Goal: Task Accomplishment & Management: Complete application form

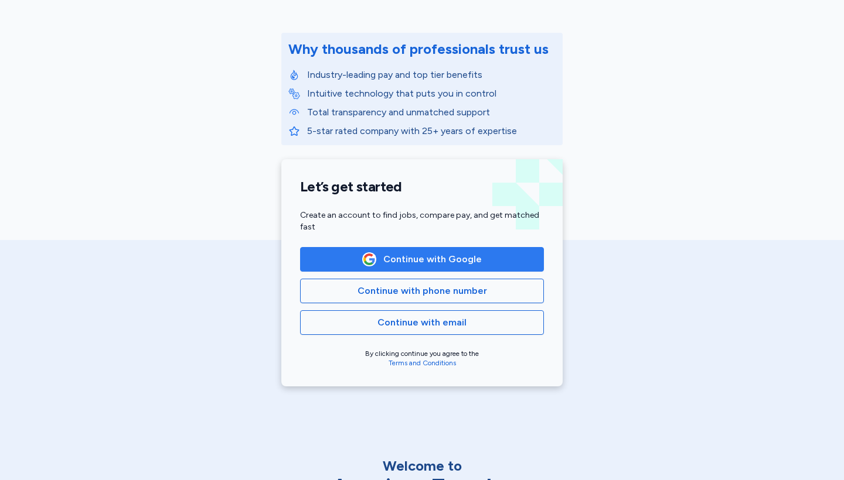
scroll to position [128, 0]
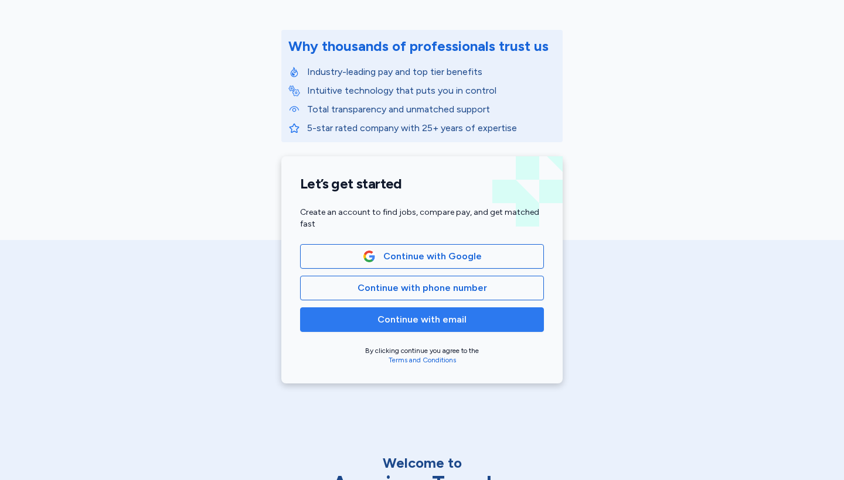
click at [453, 320] on span "Continue with email" at bounding box center [421, 320] width 89 height 14
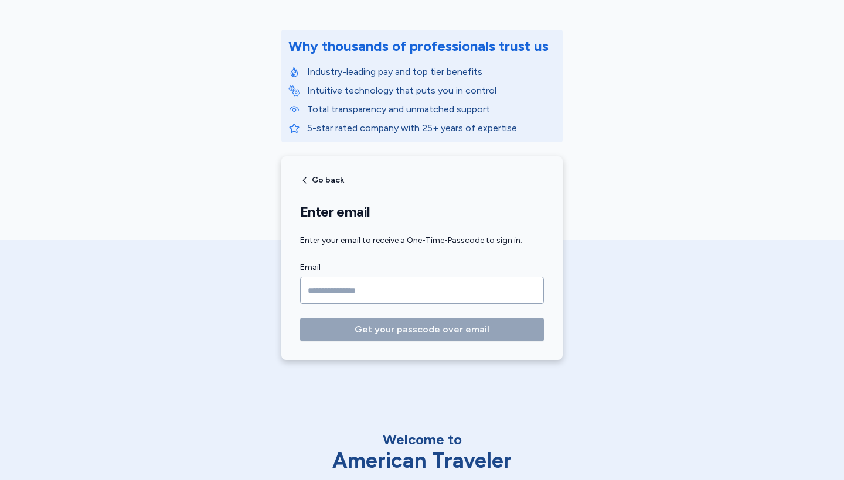
click at [612, 254] on div "American Traveler Why thousands of professionals trust us Industry-leading pay …" at bounding box center [422, 123] width 844 height 503
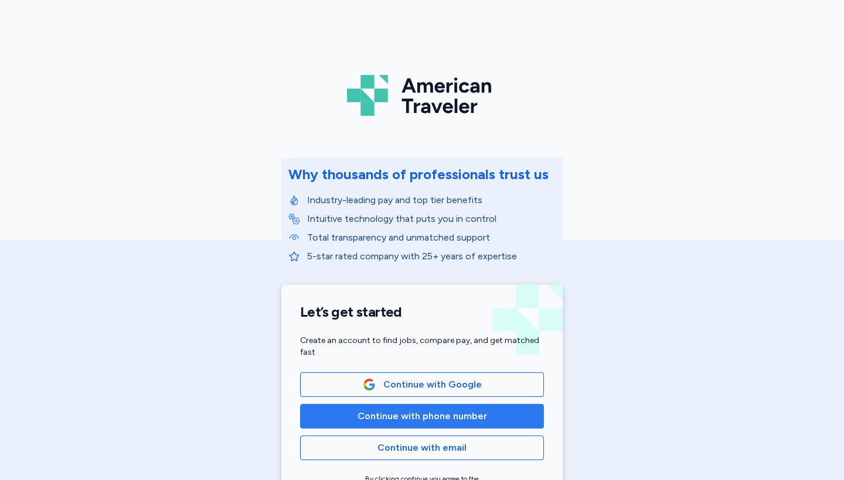
click at [437, 417] on span "Continue with phone number" at bounding box center [421, 417] width 129 height 14
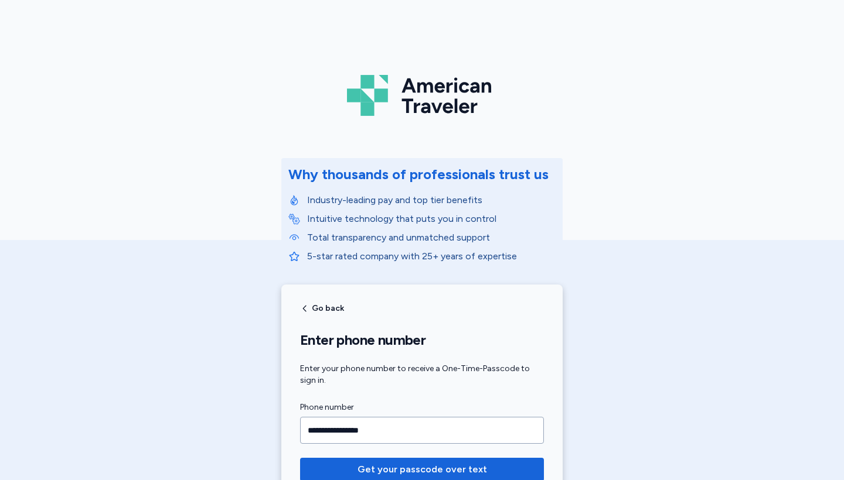
type input "**********"
click at [422, 470] on button "Get your passcode over text" at bounding box center [422, 469] width 244 height 23
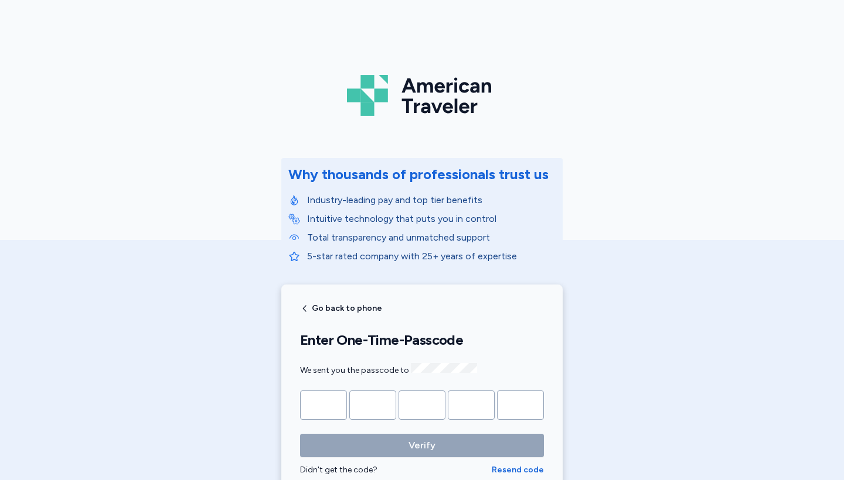
type input "*"
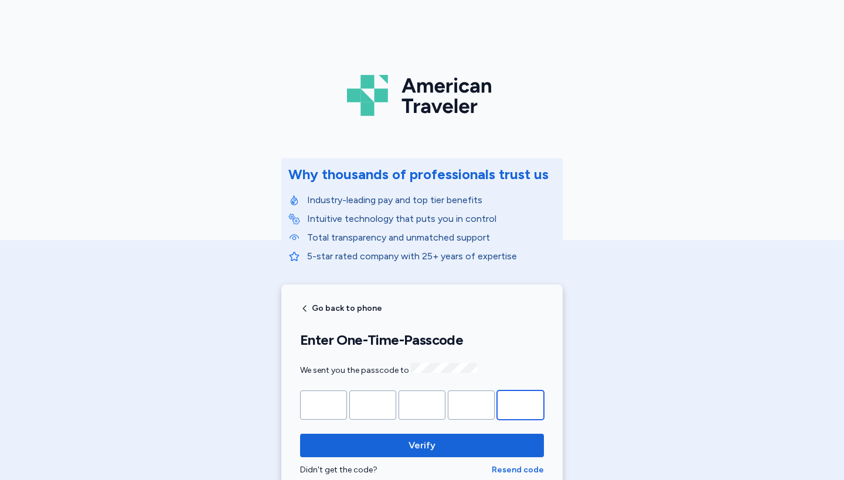
type input "*"
click at [422, 444] on button "Verify" at bounding box center [422, 445] width 244 height 23
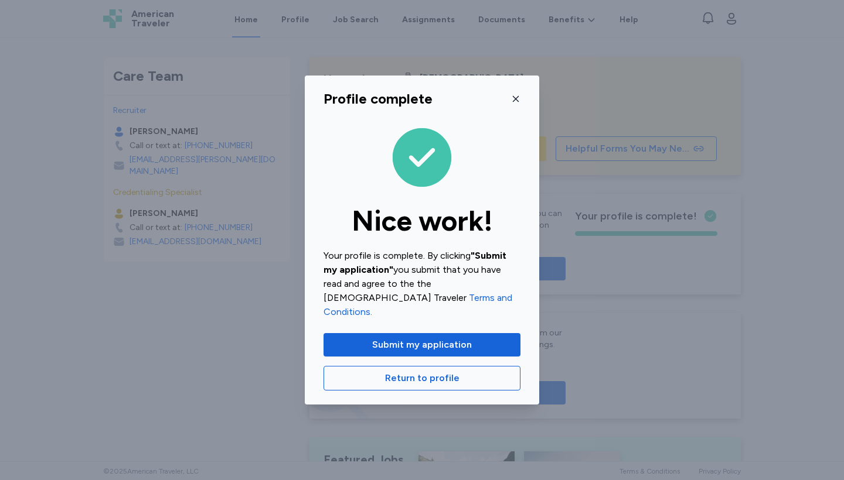
click at [520, 104] on icon "button" at bounding box center [515, 98] width 9 height 9
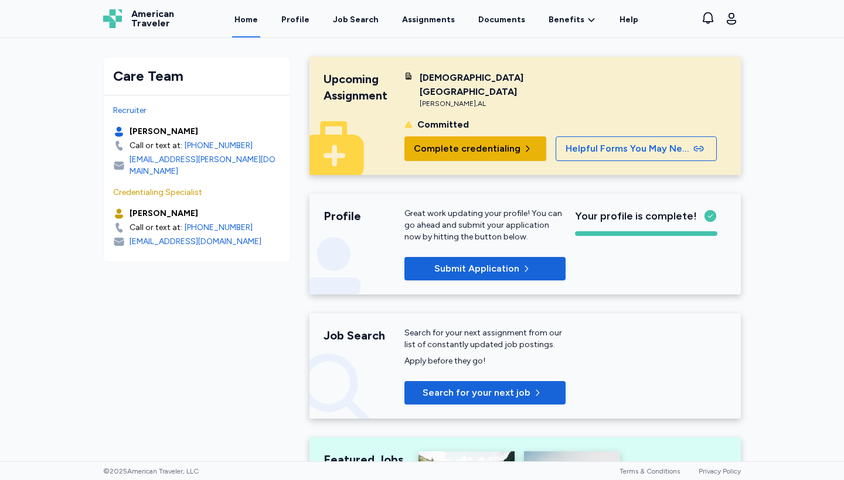
click at [476, 142] on span "Complete credentialing" at bounding box center [467, 149] width 107 height 14
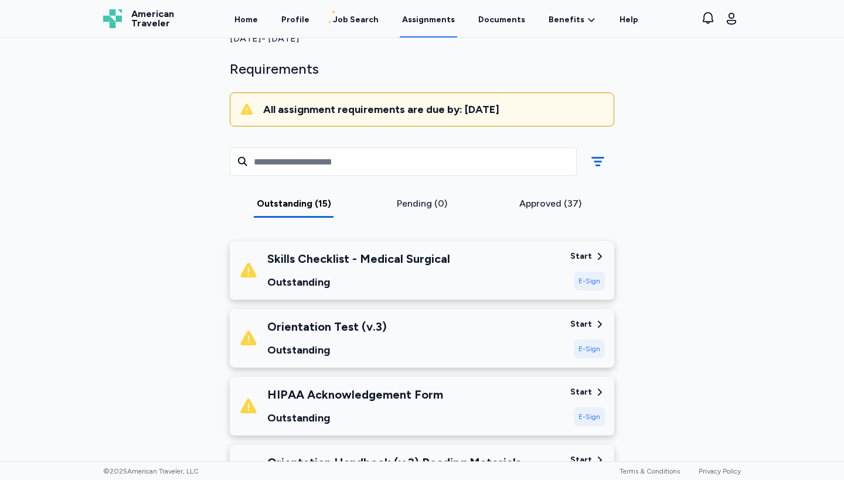
scroll to position [64, 0]
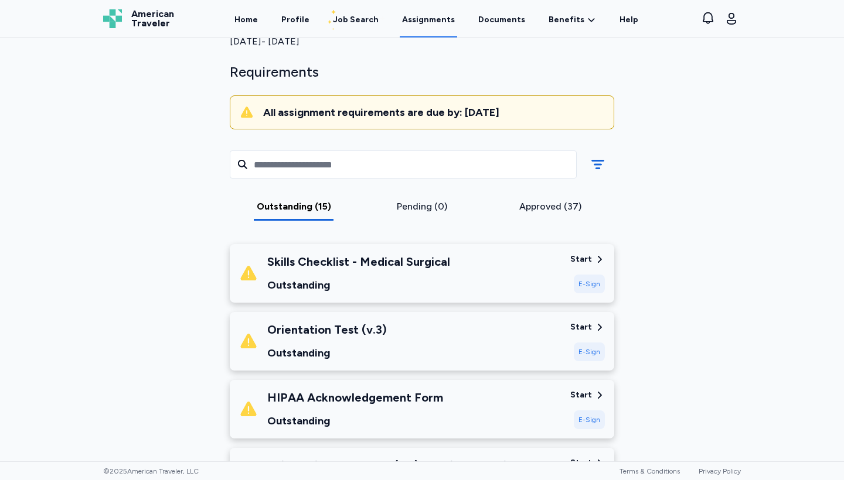
click at [579, 256] on div "Start" at bounding box center [581, 260] width 22 height 12
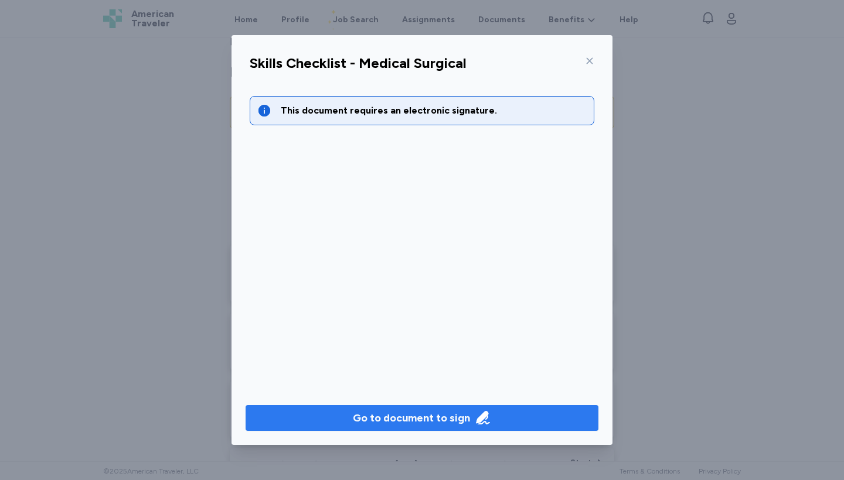
click at [435, 426] on div "Go to document to sign" at bounding box center [411, 418] width 117 height 16
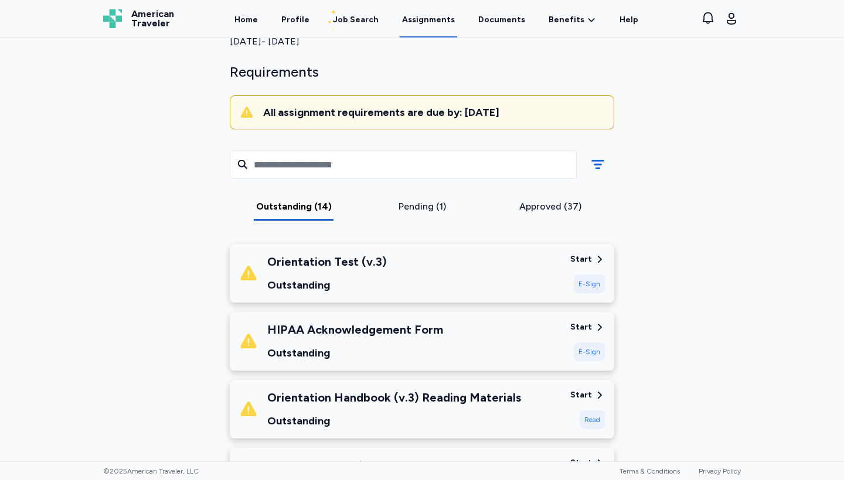
click at [481, 276] on div "Orientation Test (v.3) Outstanding" at bounding box center [400, 274] width 322 height 40
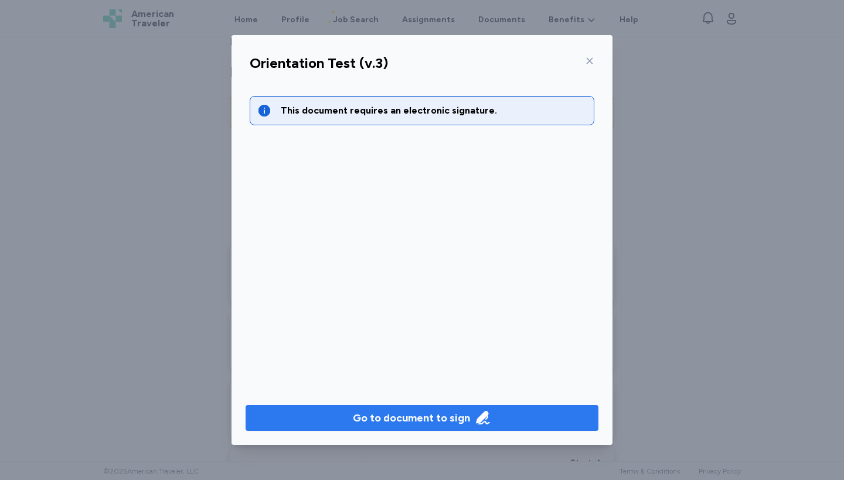
click at [454, 423] on div "Go to document to sign" at bounding box center [411, 418] width 117 height 16
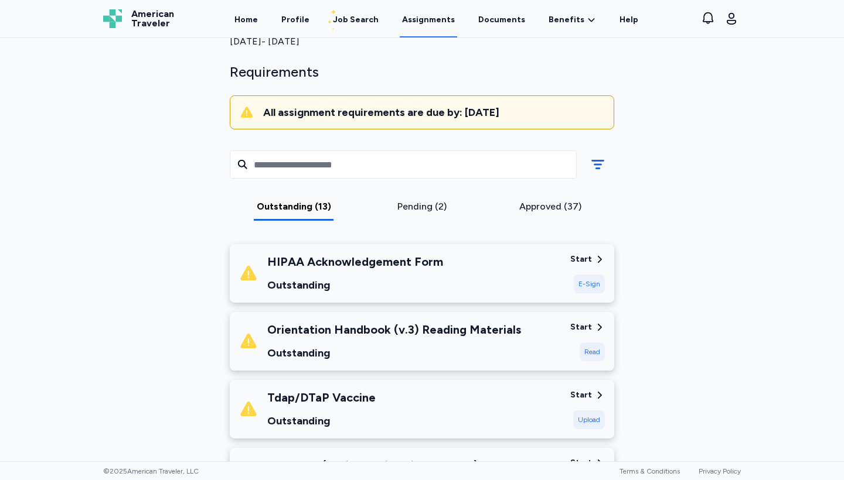
click at [565, 264] on div "HIPAA Acknowledgement Form Outstanding Start E-Sign" at bounding box center [422, 273] width 384 height 59
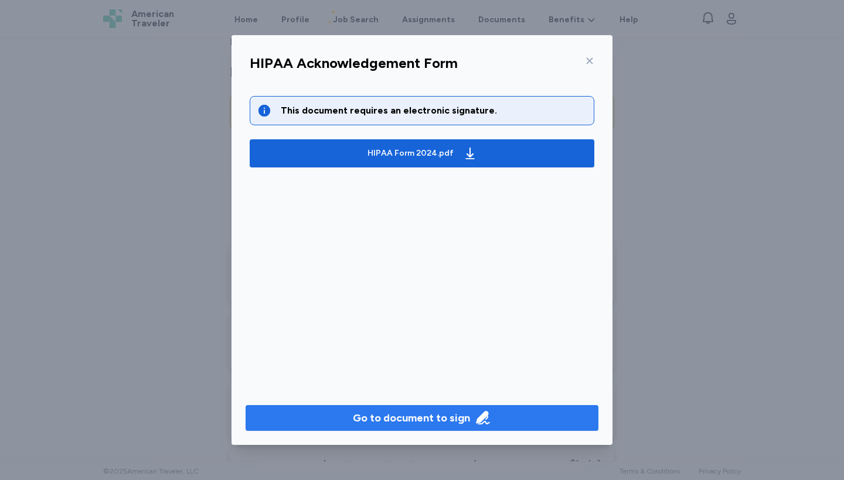
click at [484, 413] on icon "button" at bounding box center [482, 417] width 13 height 13
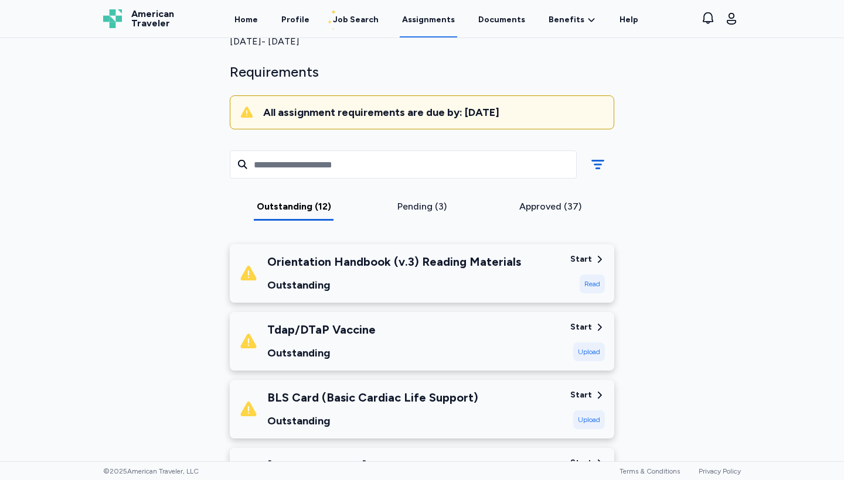
click at [591, 254] on div "Start" at bounding box center [581, 260] width 22 height 12
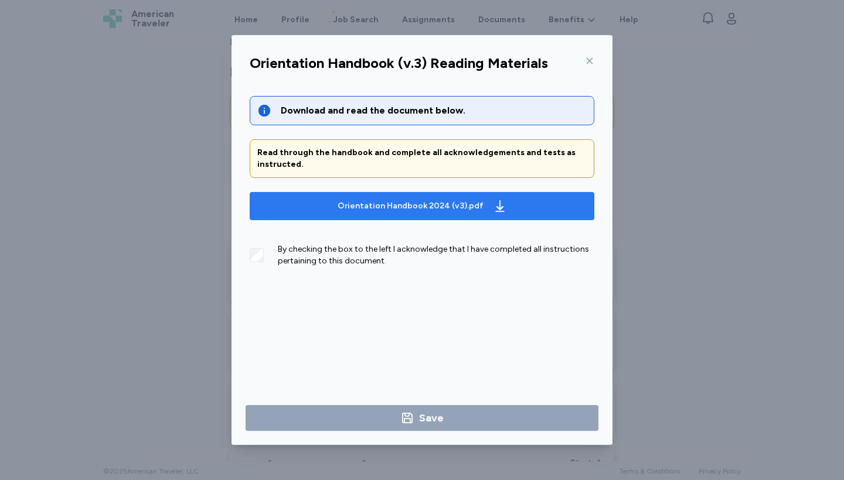
click at [457, 204] on div "Orientation Handbook 2024 (v3).pdf" at bounding box center [410, 206] width 146 height 12
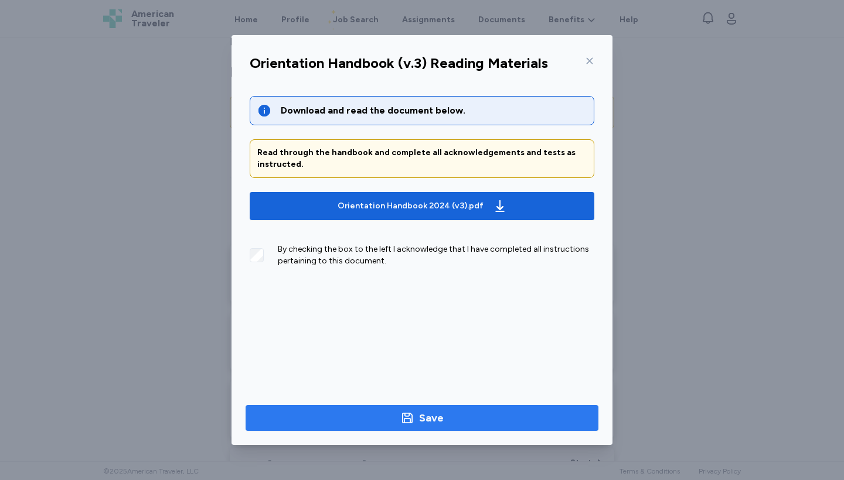
click at [453, 418] on span "Save" at bounding box center [422, 418] width 334 height 16
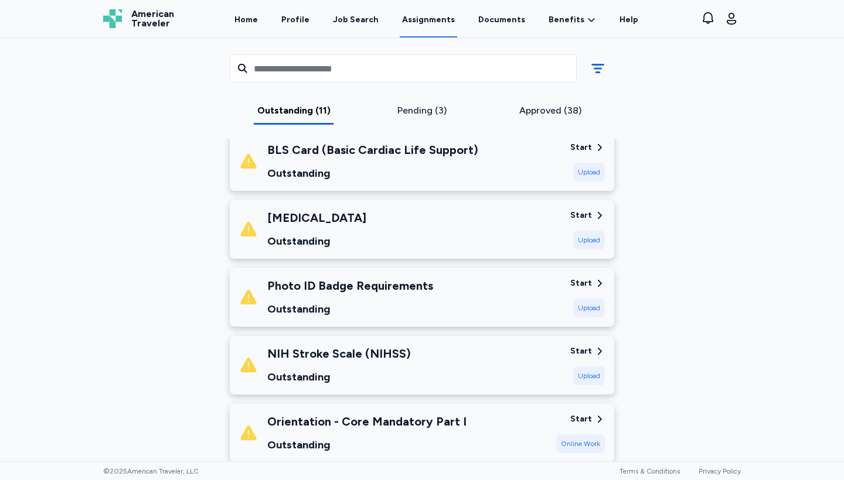
scroll to position [246, 0]
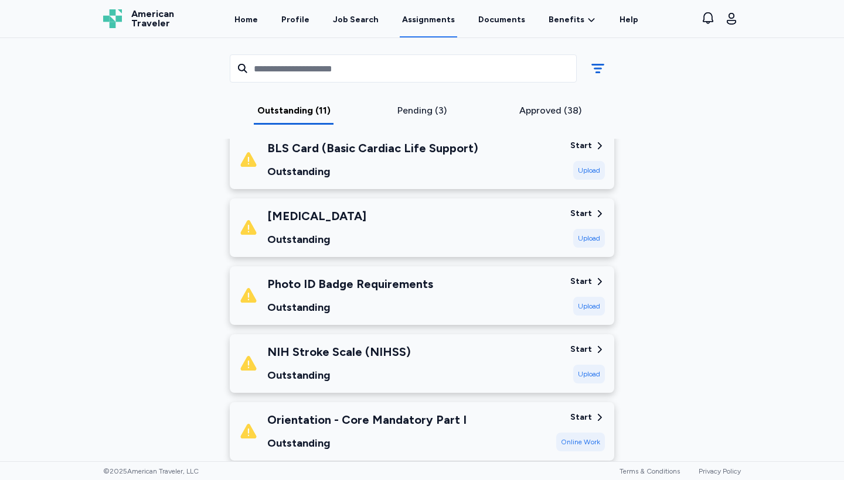
click at [582, 346] on div "Start" at bounding box center [581, 350] width 22 height 12
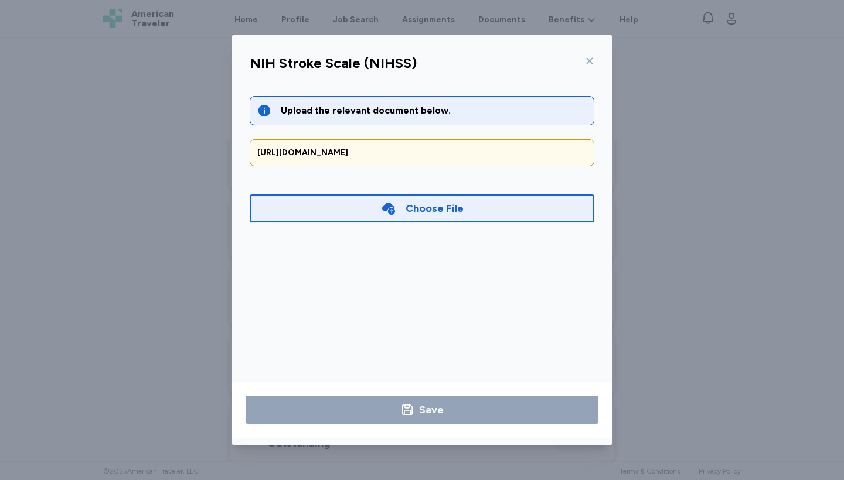
click at [590, 62] on icon at bounding box center [589, 61] width 6 height 6
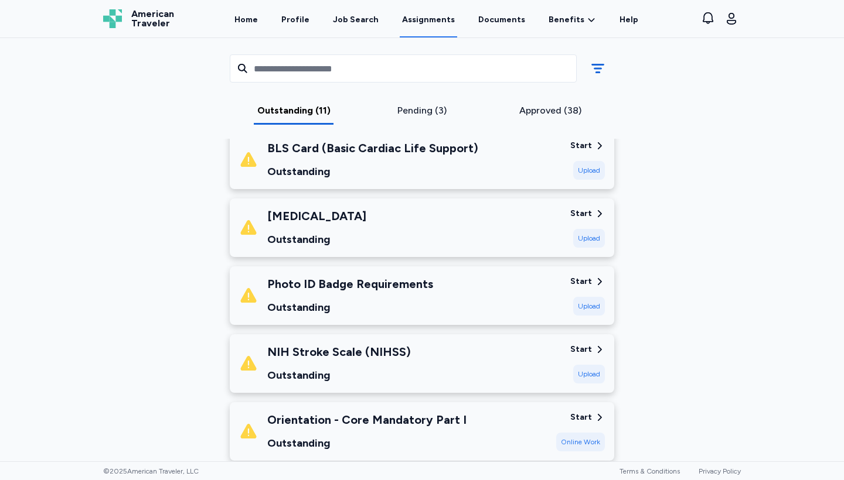
click at [591, 278] on div "Start" at bounding box center [581, 282] width 22 height 12
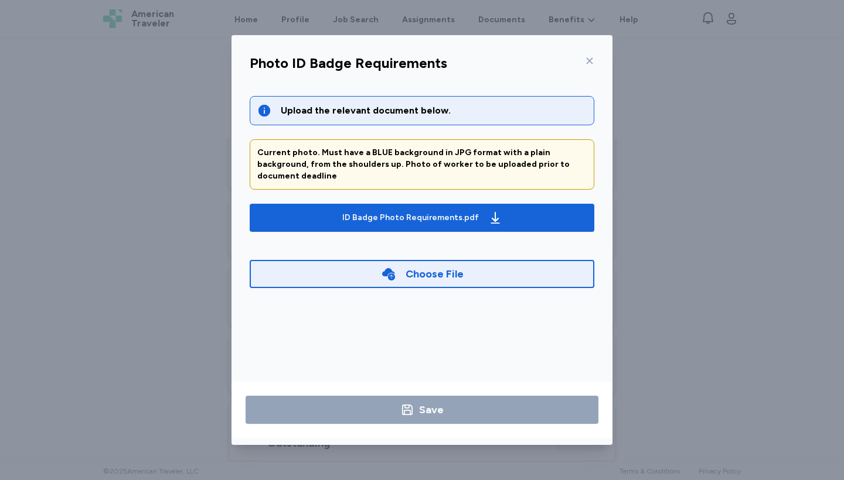
click at [434, 255] on div "Choose File" at bounding box center [422, 273] width 345 height 37
click at [433, 267] on div "Choose File" at bounding box center [434, 274] width 58 height 16
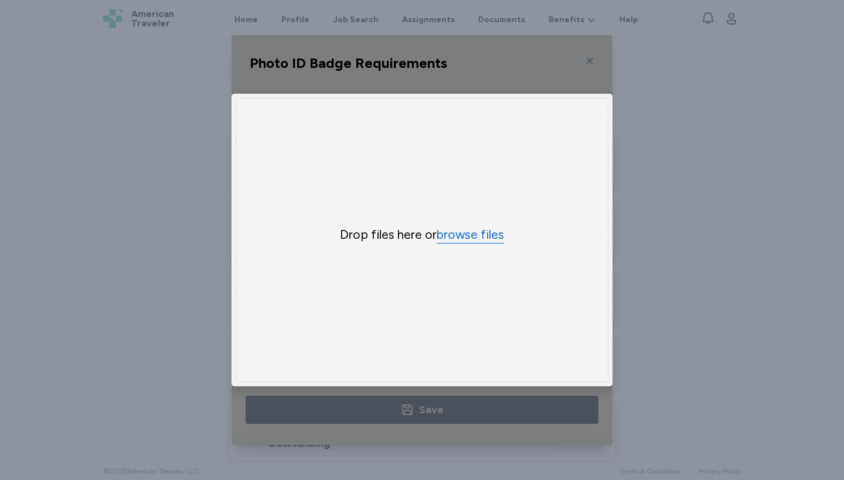
click at [468, 238] on button "browse files" at bounding box center [470, 235] width 67 height 17
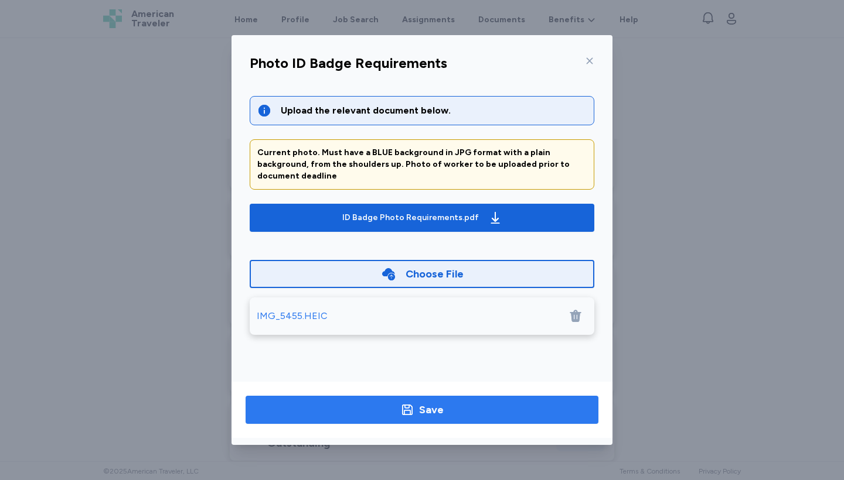
click at [520, 407] on span "Save" at bounding box center [422, 410] width 334 height 16
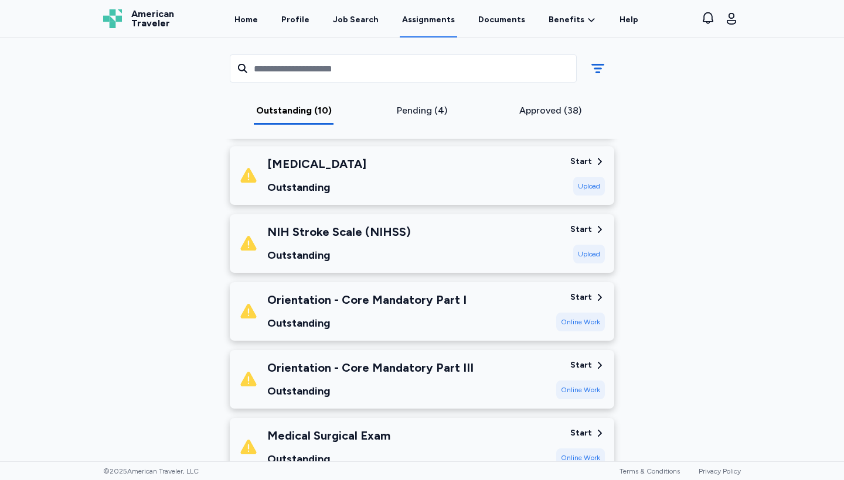
scroll to position [298, 0]
click at [584, 298] on div "Start" at bounding box center [581, 298] width 22 height 12
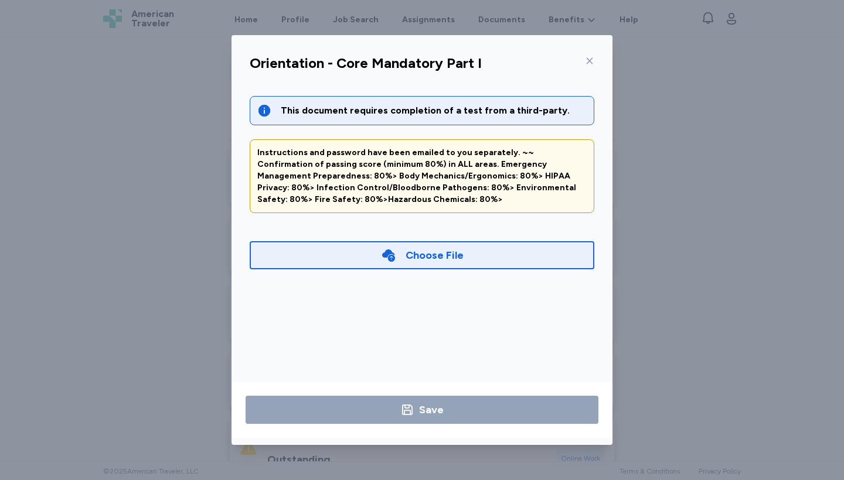
click at [594, 64] on icon at bounding box center [589, 60] width 9 height 9
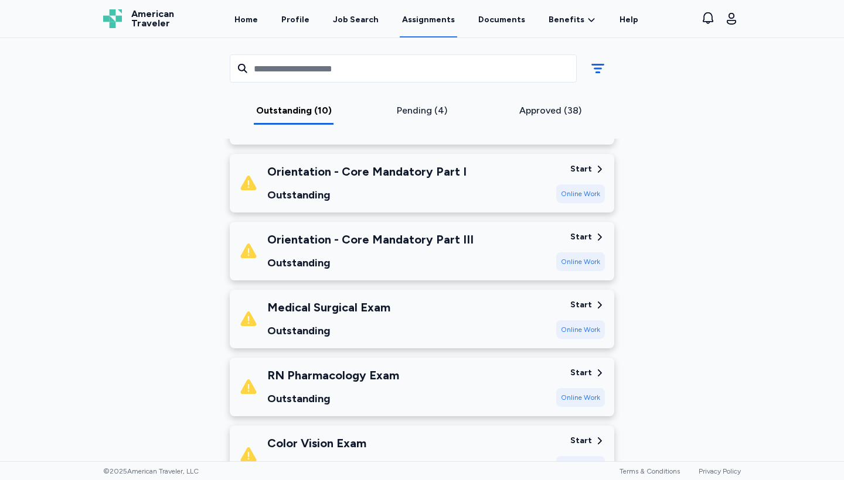
scroll to position [432, 0]
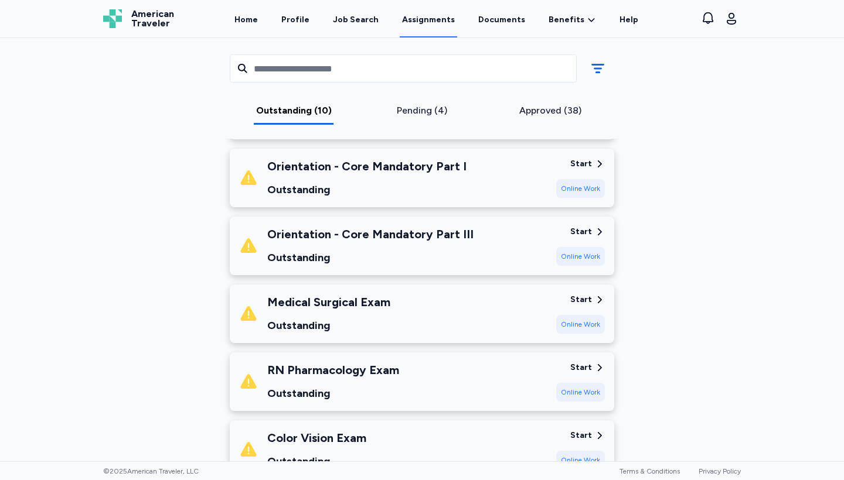
click at [583, 305] on div "Start" at bounding box center [581, 300] width 22 height 12
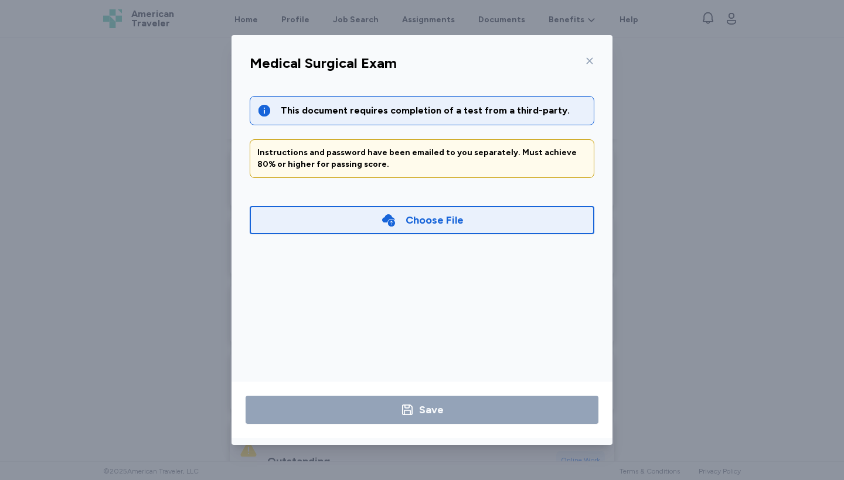
click at [594, 64] on div "Medical Surgical Exam" at bounding box center [421, 67] width 363 height 30
click at [589, 59] on icon at bounding box center [589, 60] width 9 height 9
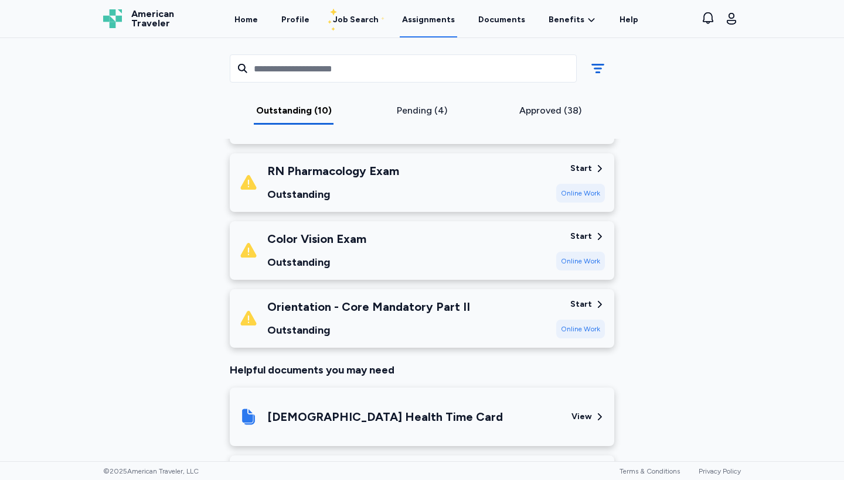
scroll to position [636, 0]
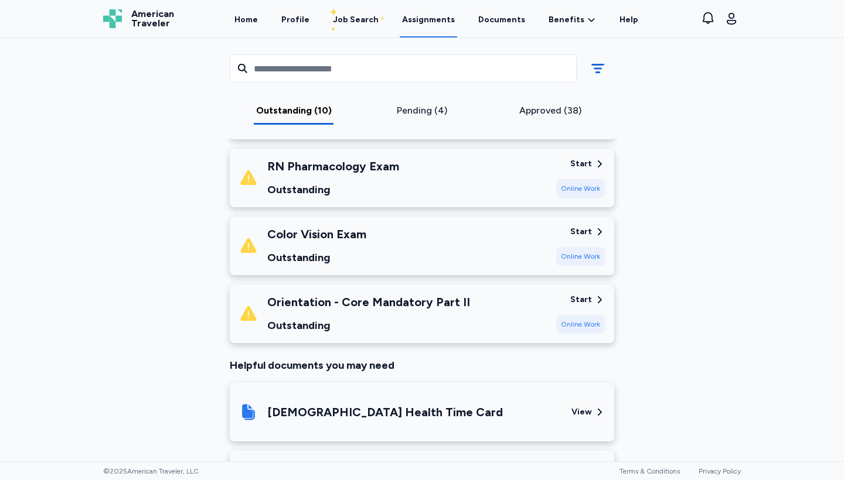
click at [582, 410] on div "View" at bounding box center [581, 413] width 21 height 12
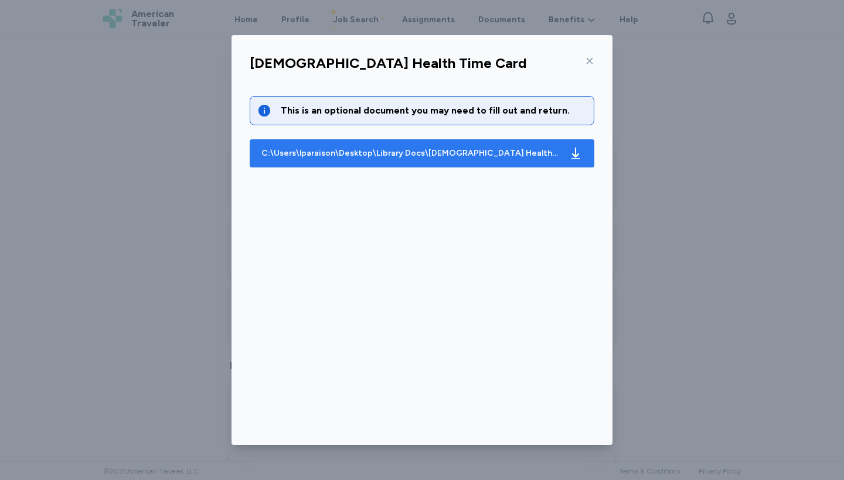
click at [458, 146] on div "C:\Users\lparaison\Desktop\Library Docs\[DEMOGRAPHIC_DATA] Health Time Card.pdf" at bounding box center [422, 153] width 326 height 19
